Goal: Information Seeking & Learning: Learn about a topic

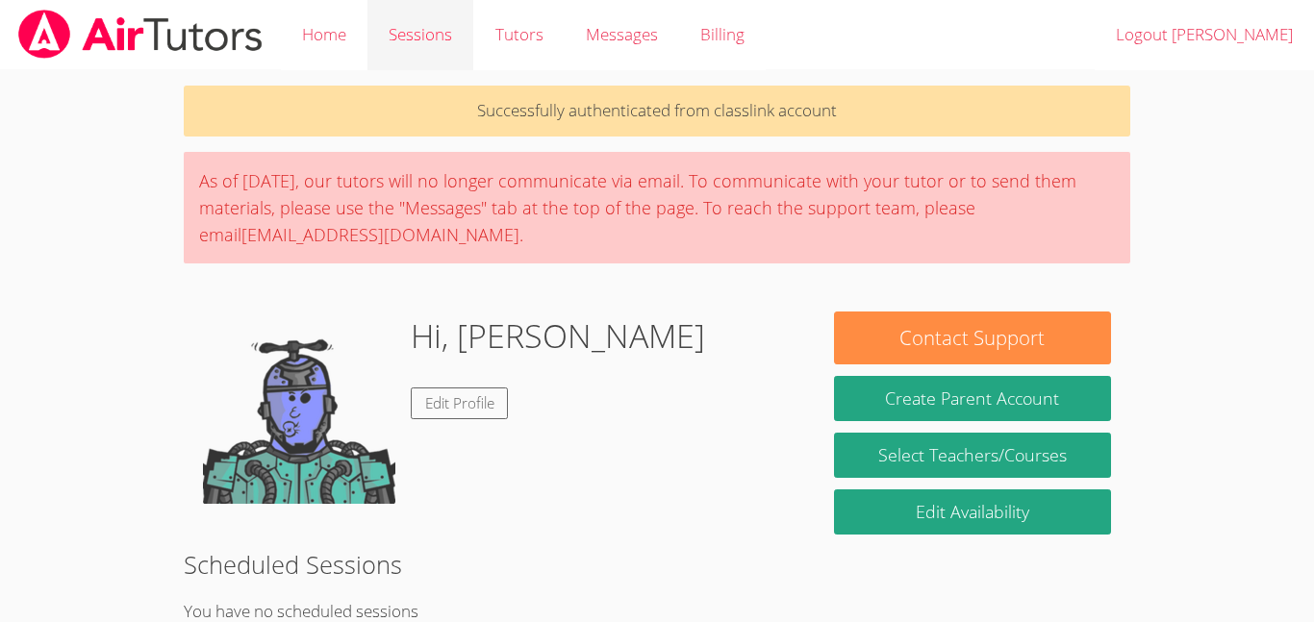
click at [427, 32] on link "Sessions" at bounding box center [420, 35] width 106 height 70
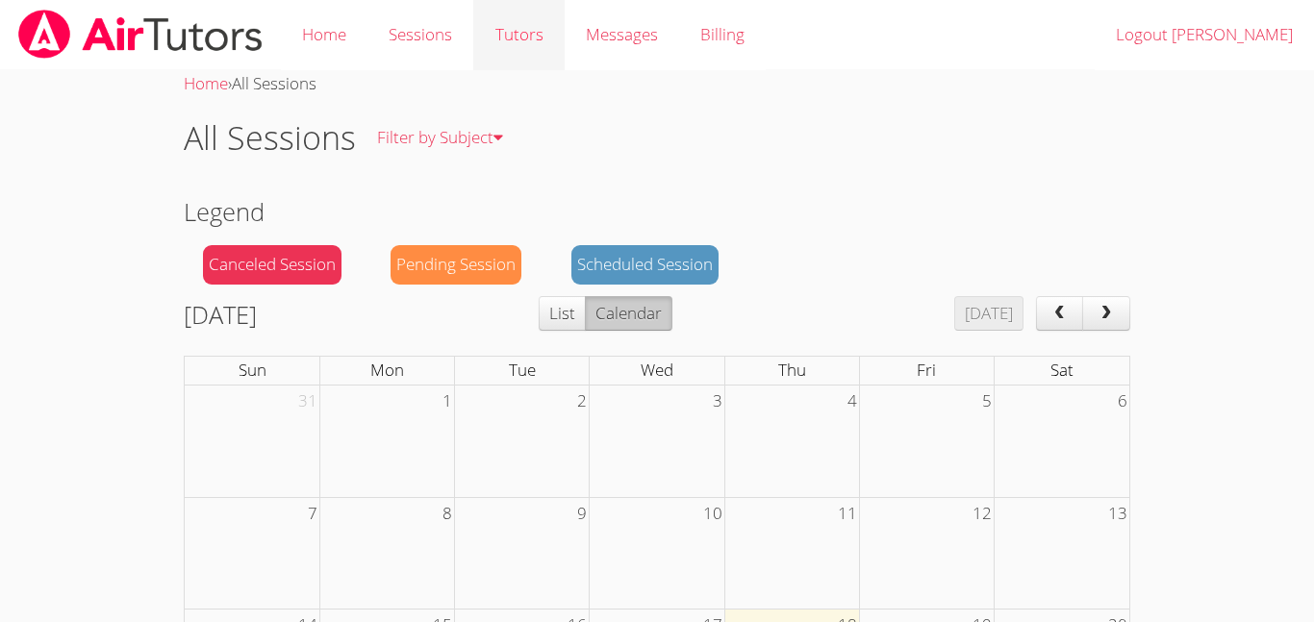
click at [503, 35] on link "Tutors" at bounding box center [518, 35] width 90 height 70
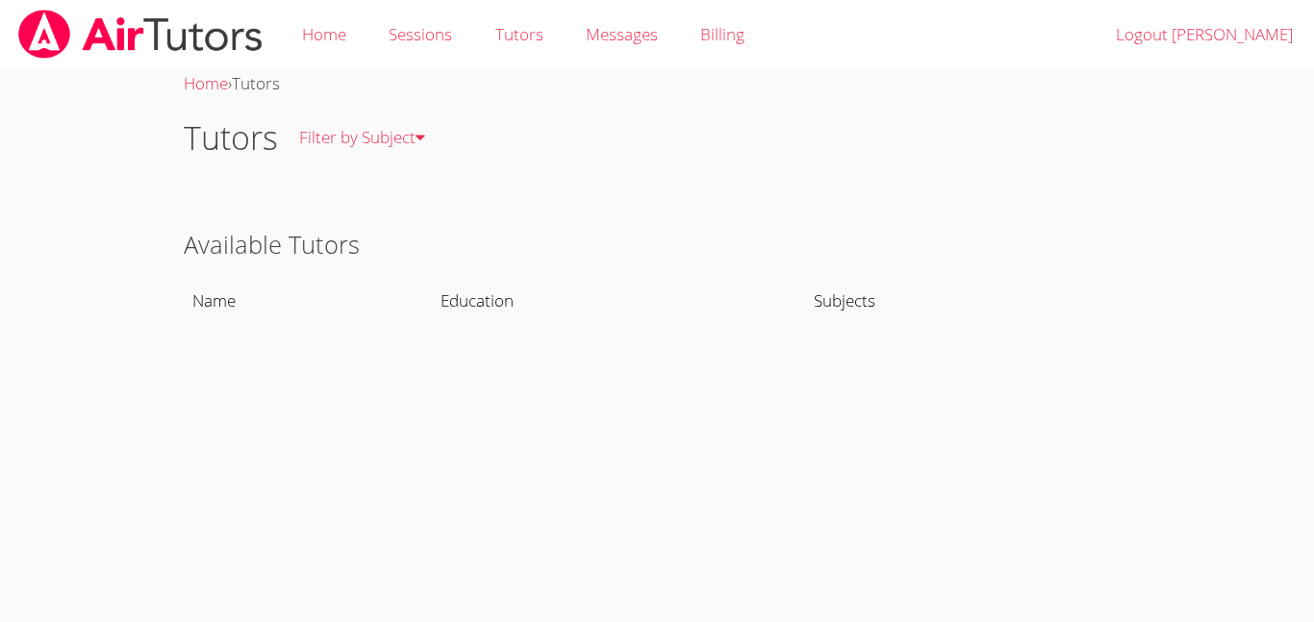
click at [214, 308] on th "Name" at bounding box center [308, 301] width 248 height 44
click at [244, 226] on h2 "Available Tutors" at bounding box center [657, 244] width 946 height 37
click at [434, 135] on link "Filter by Subject" at bounding box center [362, 138] width 168 height 70
click at [392, 188] on link "All Subjects" at bounding box center [380, 208] width 205 height 70
click at [844, 306] on th "Subjects" at bounding box center [967, 301] width 325 height 44
